Goal: Find contact information: Find contact information

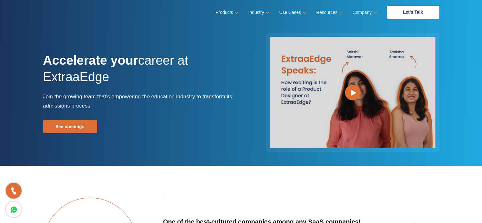
drag, startPoint x: 0, startPoint y: 0, endPoint x: 221, endPoint y: 185, distance: 288.4
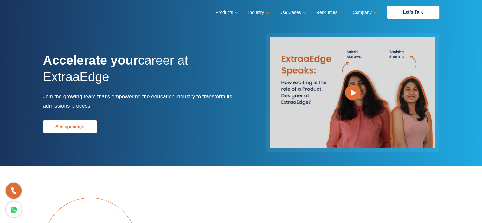
click at [69, 129] on link "See openings" at bounding box center [70, 126] width 54 height 13
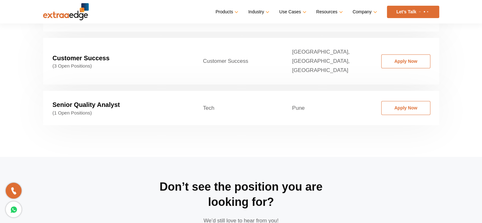
scroll to position [1135, 0]
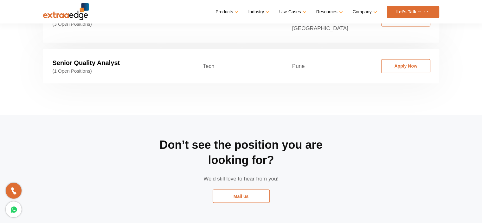
click at [236, 189] on link "Mail us" at bounding box center [241, 195] width 57 height 13
click at [241, 189] on link "Mail us" at bounding box center [241, 195] width 57 height 13
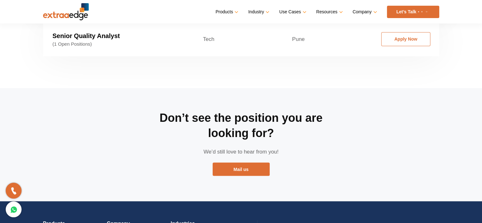
scroll to position [1161, 0]
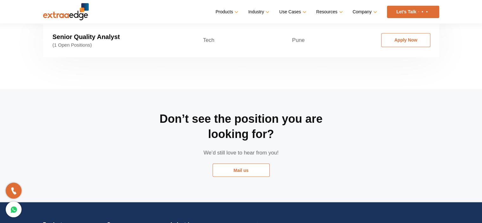
click at [235, 163] on link "Mail us" at bounding box center [241, 169] width 57 height 13
